Goal: Task Accomplishment & Management: Manage account settings

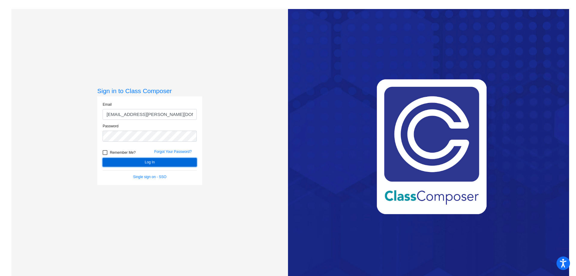
click at [117, 160] on button "Log In" at bounding box center [150, 162] width 94 height 9
click at [149, 161] on button "Log In" at bounding box center [150, 162] width 94 height 9
drag, startPoint x: 168, startPoint y: 116, endPoint x: 99, endPoint y: 118, distance: 69.0
click at [99, 118] on div "Email [EMAIL_ADDRESS][PERSON_NAME][DOMAIN_NAME]" at bounding box center [149, 113] width 103 height 22
type input "[EMAIL_ADDRESS][PERSON_NAME][DOMAIN_NAME]"
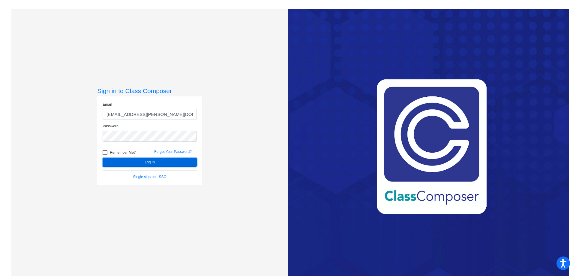
click at [167, 161] on button "Log In" at bounding box center [150, 162] width 94 height 9
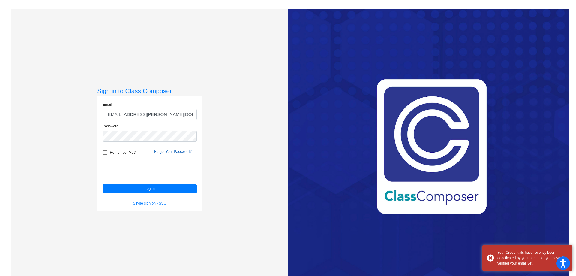
click at [177, 152] on link "Forgot Your Password?" at bounding box center [172, 151] width 37 height 4
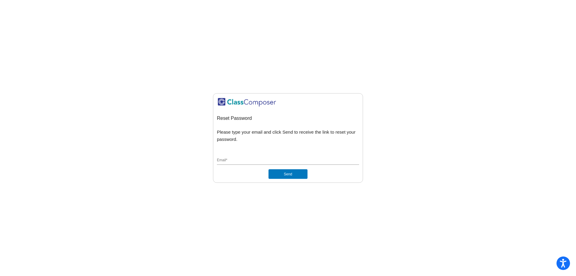
click at [244, 162] on input "Email *" at bounding box center [288, 160] width 142 height 5
type input "[EMAIL_ADDRESS][PERSON_NAME][DOMAIN_NAME]"
click at [289, 172] on button "Send" at bounding box center [287, 174] width 39 height 10
